Goal: Information Seeking & Learning: Check status

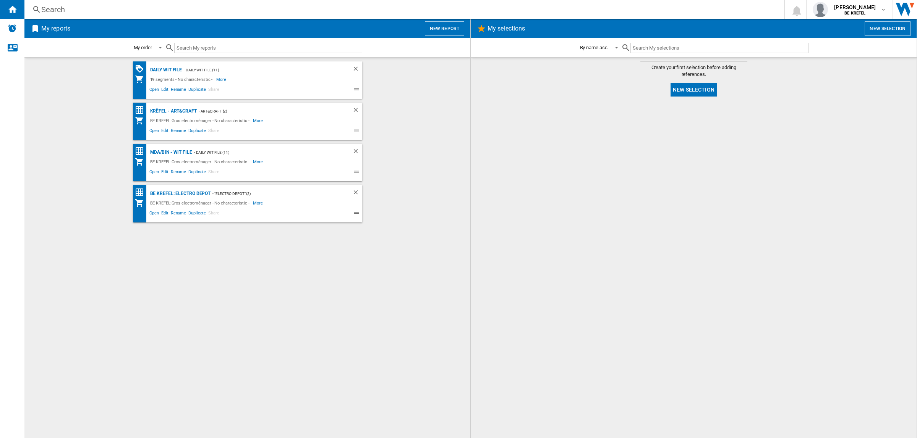
click at [199, 8] on div "Search" at bounding box center [402, 9] width 723 height 11
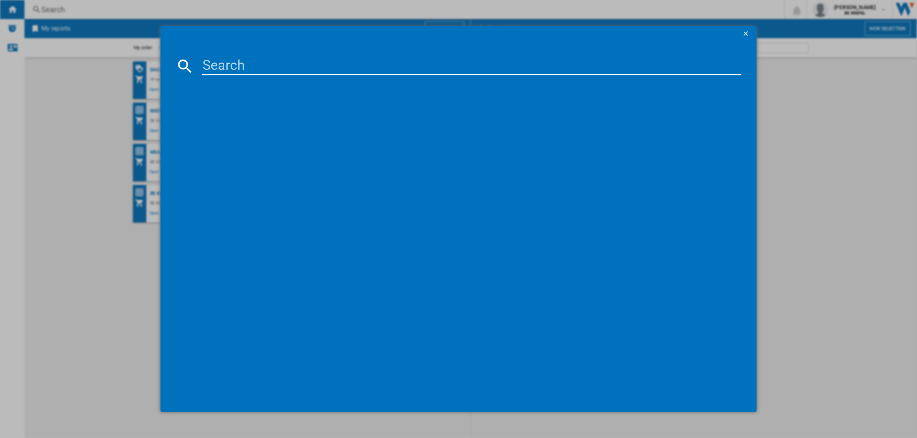
click at [226, 63] on input at bounding box center [471, 66] width 539 height 18
paste input "33004339"
type input "33004339"
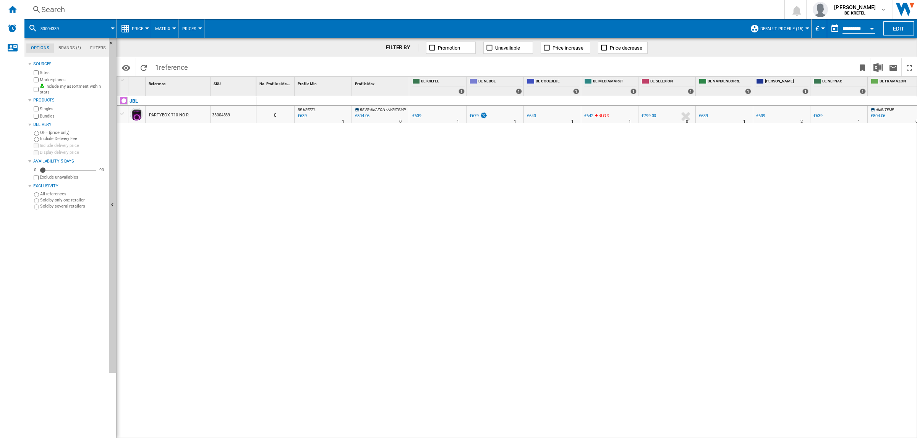
click at [170, 7] on div "Search" at bounding box center [402, 9] width 723 height 11
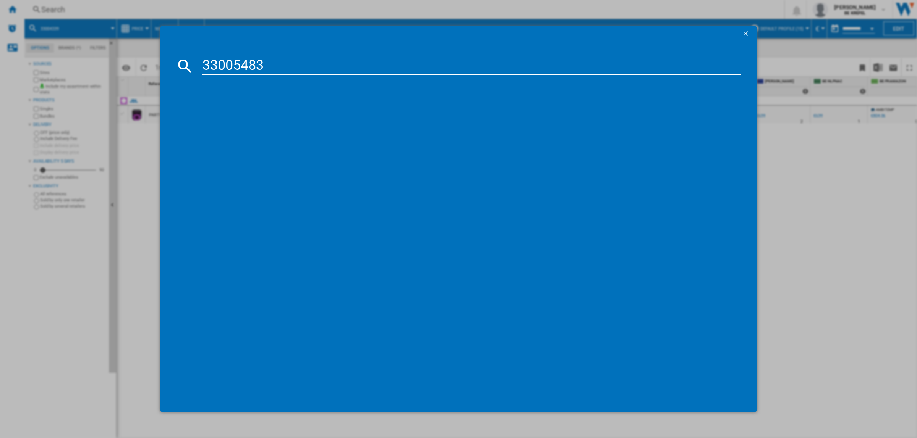
type input "33005483"
